Goal: Communication & Community: Ask a question

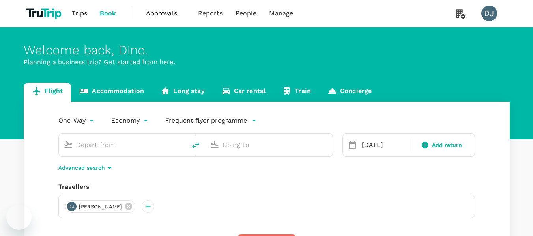
type input "London Heathrow (LHR)"
type input "[GEOGRAPHIC_DATA], [GEOGRAPHIC_DATA] (any)"
click at [28, 216] on div "Open messaging window" at bounding box center [19, 217] width 24 height 24
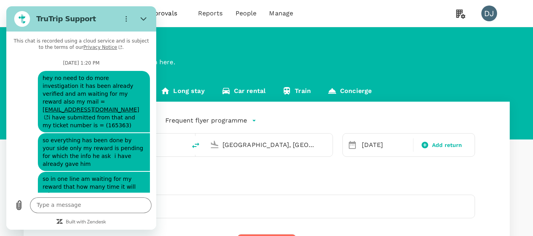
scroll to position [2970, 0]
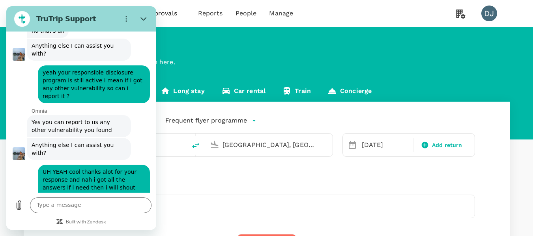
drag, startPoint x: 78, startPoint y: 158, endPoint x: 74, endPoint y: 156, distance: 4.1
type input "Sudo"
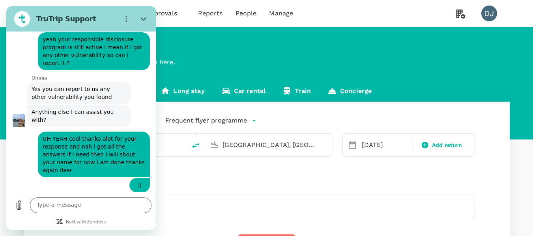
scroll to position [3003, 0]
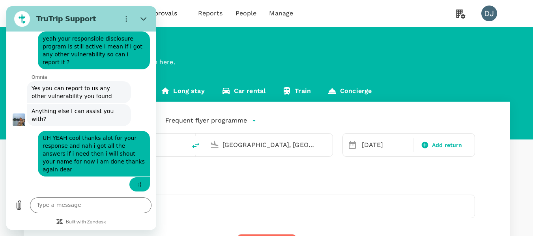
type input "[EMAIL_ADDRESS][DOMAIN_NAME]"
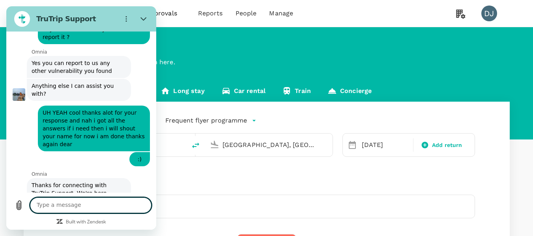
scroll to position [3030, 0]
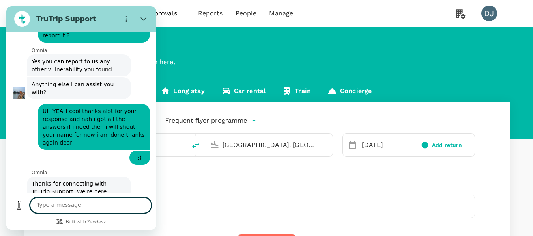
click at [106, 205] on textarea at bounding box center [90, 206] width 121 height 16
type textarea "just connect with me then"
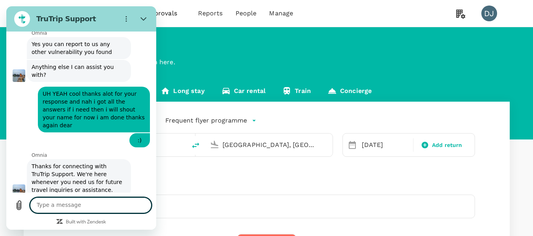
scroll to position [3049, 0]
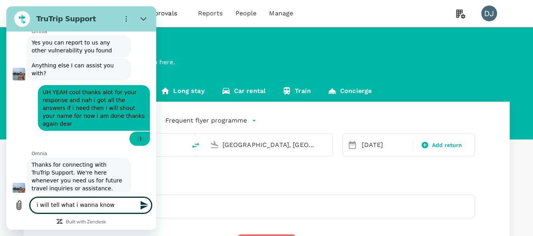
type textarea "i will tell what i wanna know"
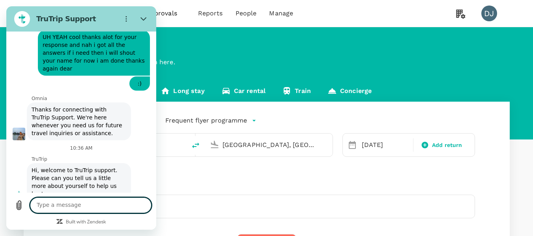
scroll to position [3106, 0]
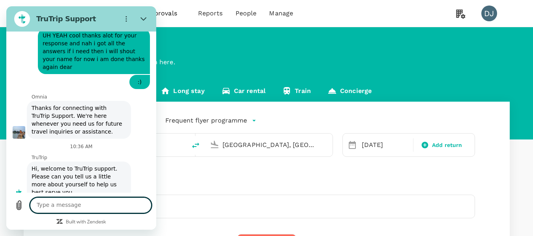
click at [113, 203] on textarea at bounding box center [90, 206] width 121 height 16
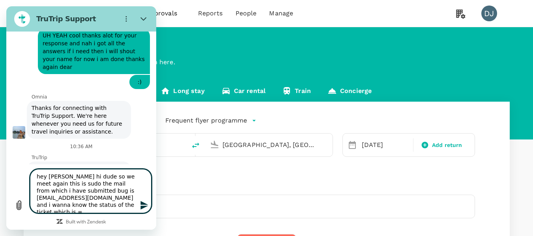
scroll to position [3134, 0]
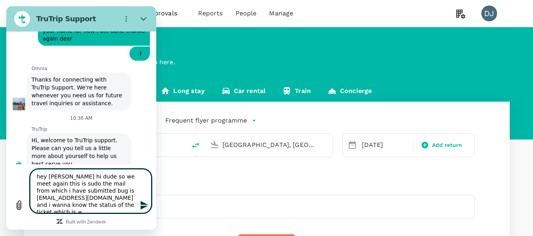
paste textarea "165363"
type textarea "hey [PERSON_NAME] hi dude so we meet again this is sudo the mail from which i h…"
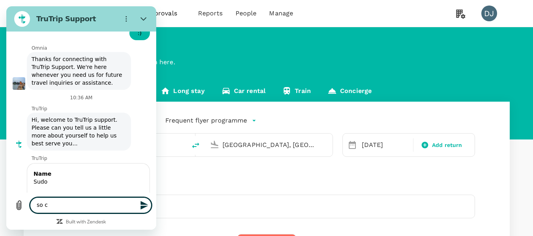
scroll to position [3156, 0]
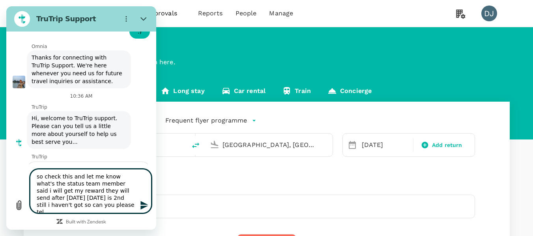
type textarea "so check this and let me know what's the status team member said i will get my …"
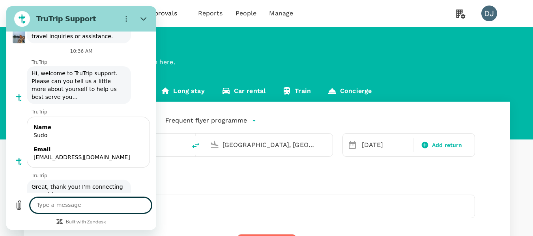
scroll to position [3203, 0]
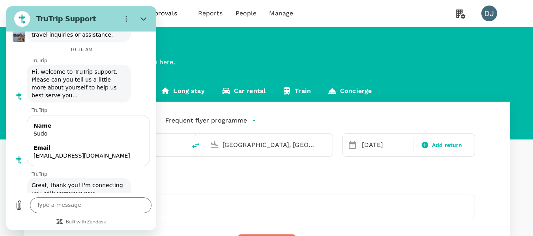
drag, startPoint x: 33, startPoint y: 53, endPoint x: 61, endPoint y: 53, distance: 28.0
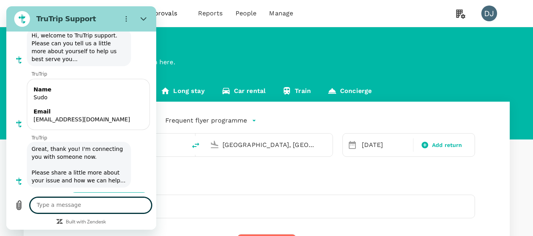
scroll to position [3245, 0]
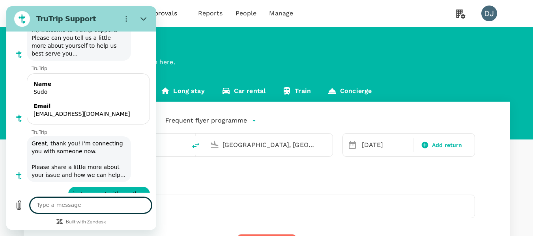
click at [113, 201] on textarea at bounding box center [90, 206] width 121 height 16
click at [95, 202] on textarea at bounding box center [90, 206] width 121 height 16
click at [105, 200] on textarea at bounding box center [90, 206] width 121 height 16
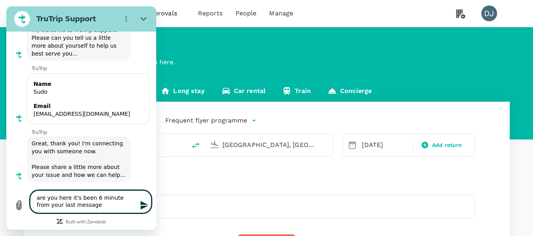
type textarea "are you here it's been 6 minute from your last message"
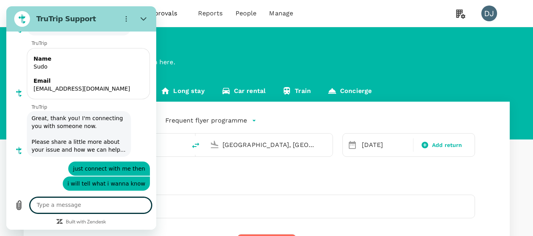
scroll to position [3272, 0]
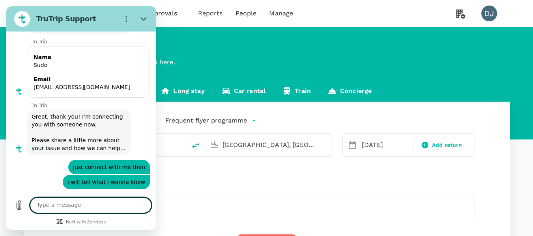
type textarea "?"
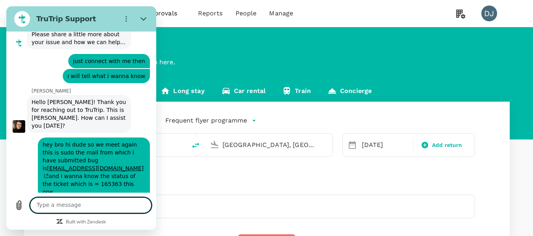
scroll to position [3384, 0]
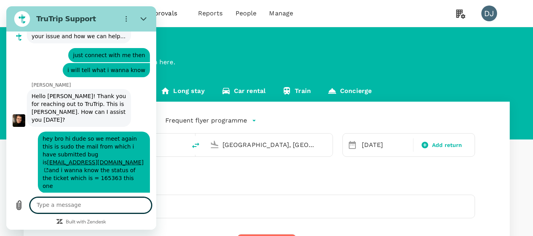
click at [89, 199] on textarea at bounding box center [90, 206] width 121 height 16
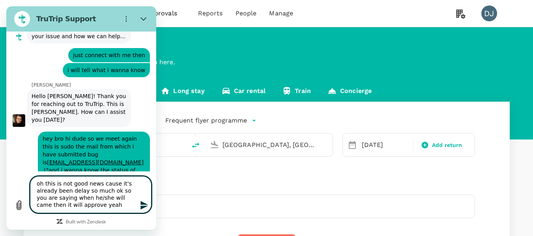
type textarea "oh this is not good news cause it's already been delay so much ok so you are sa…"
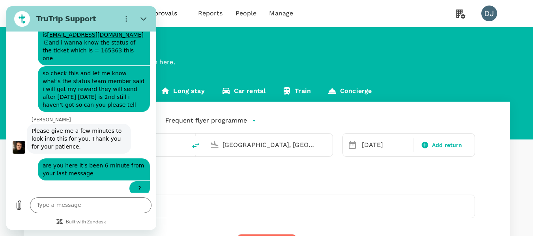
scroll to position [3523, 0]
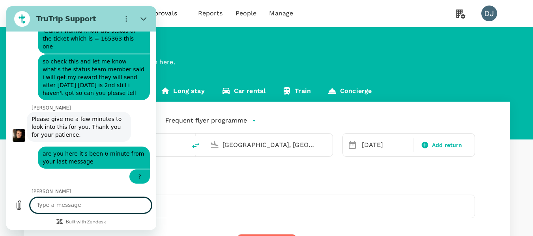
click at [105, 203] on textarea at bounding box center [90, 206] width 121 height 16
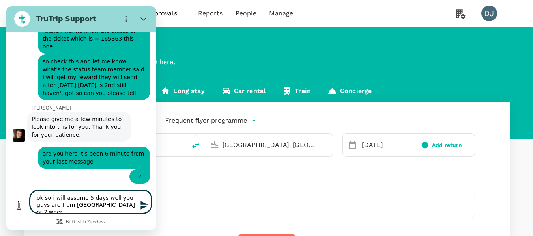
type textarea "ok so i will assume 5 days well you guys are from [GEOGRAPHIC_DATA] or ? where"
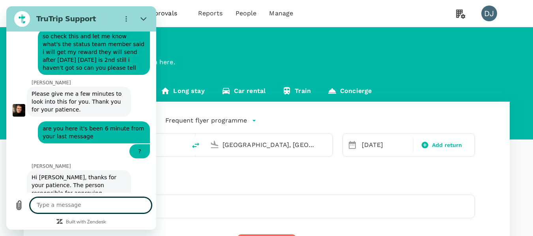
scroll to position [3550, 0]
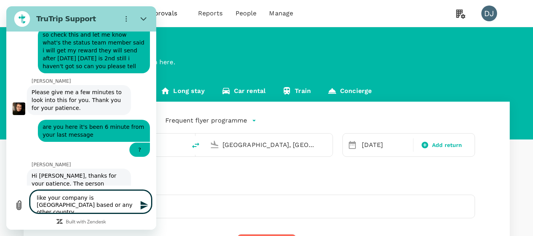
type textarea "like your company is [GEOGRAPHIC_DATA] based or any other country ?"
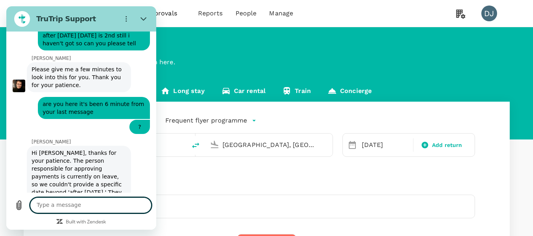
scroll to position [3607, 0]
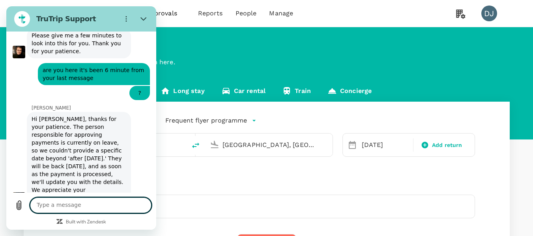
click at [117, 205] on textarea at bounding box center [90, 206] width 121 height 16
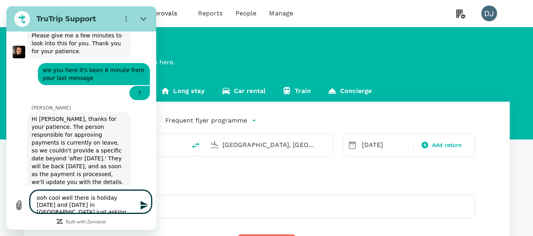
type textarea "ooh cool well there is holiday [DATE] and [DATE] in [GEOGRAPHIC_DATA] just aski…"
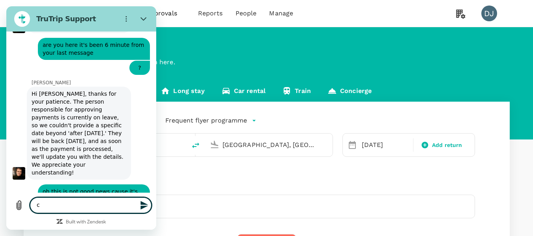
scroll to position [3633, 0]
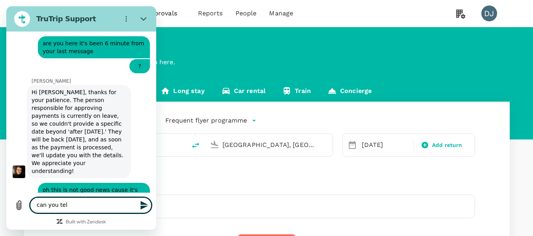
type textarea "can you tell"
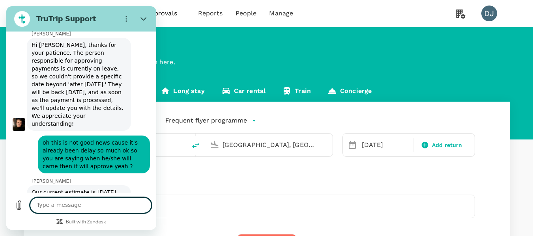
scroll to position [3682, 0]
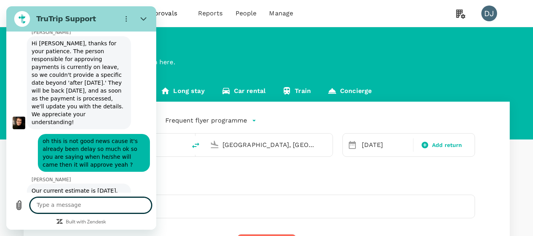
click at [107, 203] on textarea at bounding box center [90, 206] width 121 height 16
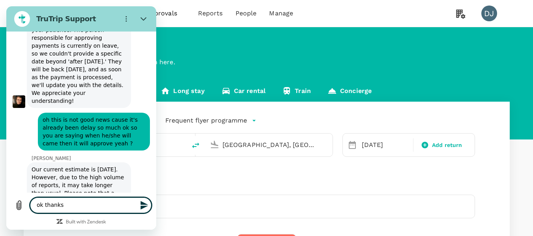
scroll to position [3705, 0]
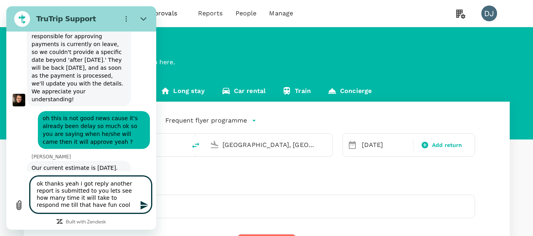
type textarea "ok thanks yeah i got reply another report is submitted to you lets see how many…"
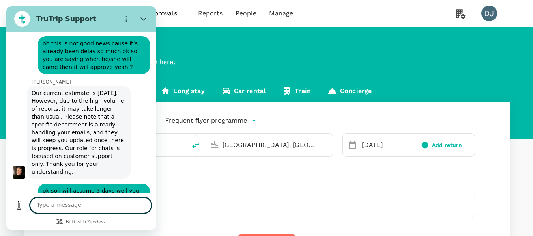
scroll to position [3782, 0]
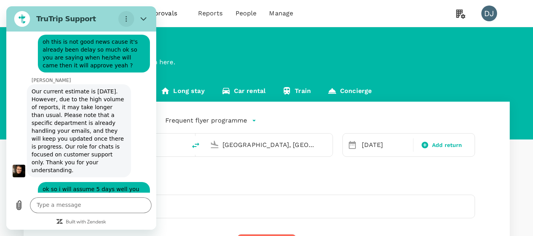
click at [126, 19] on circle "Options menu" at bounding box center [126, 19] width 1 height 1
click at [144, 20] on icon "Close" at bounding box center [143, 19] width 6 height 4
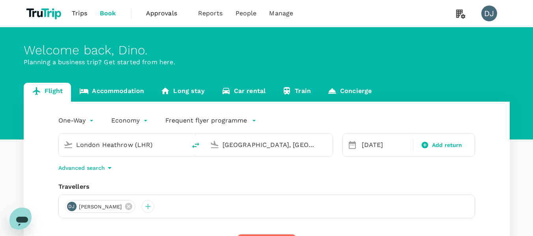
click at [20, 219] on icon "Open messaging window" at bounding box center [22, 221] width 12 height 9
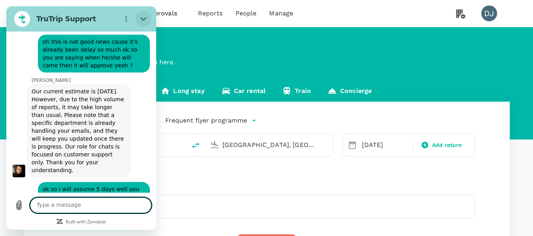
click at [140, 20] on button "Close" at bounding box center [144, 19] width 16 height 16
